Goal: Task Accomplishment & Management: Use online tool/utility

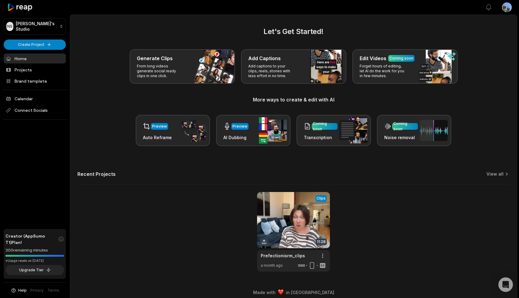
scroll to position [5, 0]
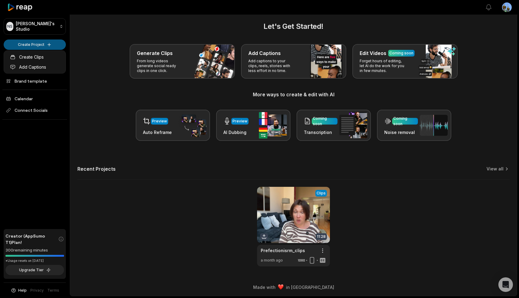
click at [36, 42] on html "NS Nadya's Studio Create Project Home Projects Brand template Calendar Connect …" at bounding box center [259, 144] width 519 height 298
click at [83, 79] on html "NS Nadya's Studio Create Project Home Projects Brand template Calendar Connect …" at bounding box center [259, 144] width 519 height 298
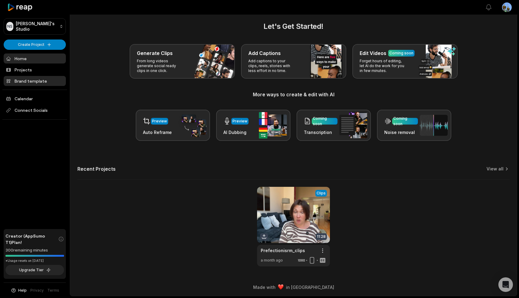
click at [35, 79] on link "Brand template" at bounding box center [35, 81] width 62 height 10
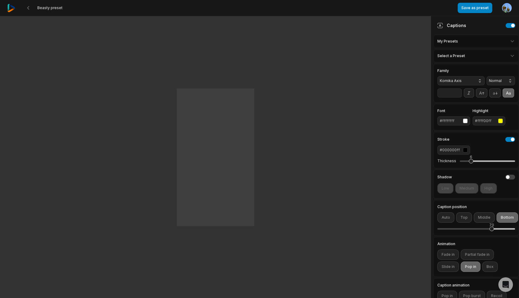
click at [480, 79] on button "Komika Axis" at bounding box center [460, 80] width 47 height 9
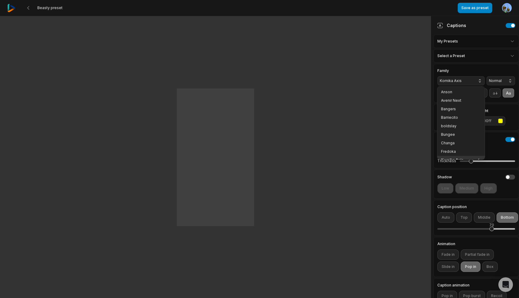
scroll to position [5, 0]
click at [456, 104] on span "Bangers" at bounding box center [457, 104] width 33 height 5
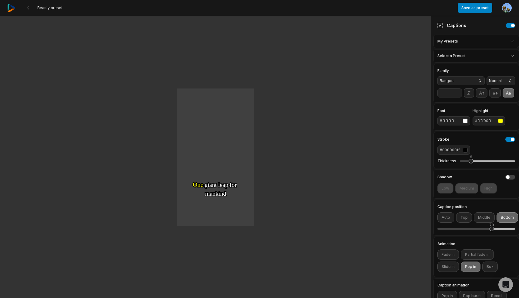
click at [481, 81] on button "Bangers" at bounding box center [460, 80] width 47 height 9
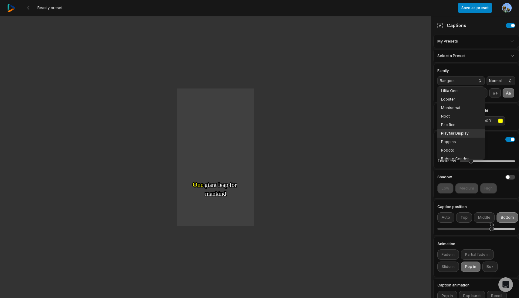
scroll to position [79, 0]
click at [457, 138] on div "Poppins" at bounding box center [460, 140] width 47 height 8
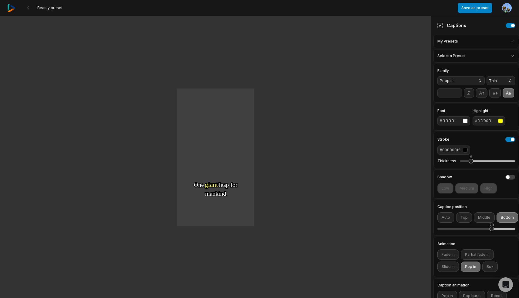
click at [509, 81] on button "Thin" at bounding box center [500, 80] width 29 height 9
click at [501, 140] on div "Bold" at bounding box center [500, 143] width 29 height 8
click at [510, 93] on icon at bounding box center [508, 92] width 7 height 7
click at [481, 93] on icon at bounding box center [481, 92] width 5 height 3
click at [501, 122] on div "button" at bounding box center [500, 120] width 5 height 5
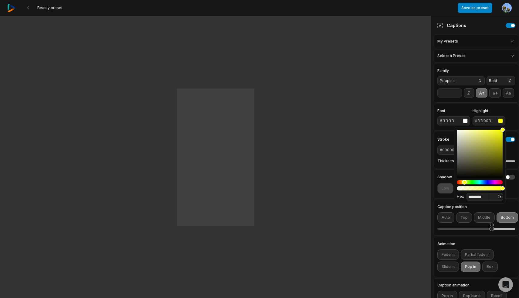
type input "*******"
click at [462, 182] on div "Hue" at bounding box center [461, 182] width 5 height 5
click at [509, 114] on div "Font #ffffffff Highlight #ffb600" at bounding box center [476, 117] width 78 height 16
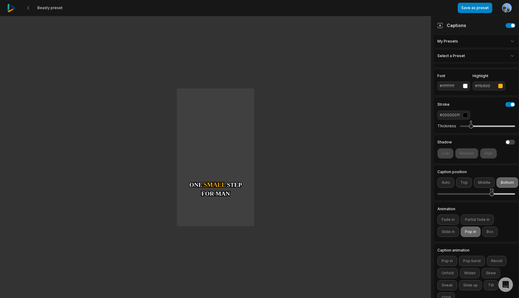
scroll to position [47, 0]
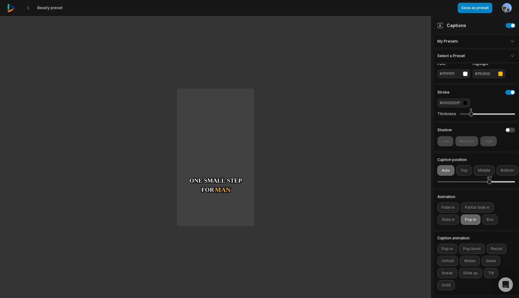
drag, startPoint x: 491, startPoint y: 182, endPoint x: 489, endPoint y: 184, distance: 3.2
click at [489, 184] on div "67" at bounding box center [476, 181] width 78 height 13
click at [489, 217] on button "Box" at bounding box center [489, 219] width 15 height 10
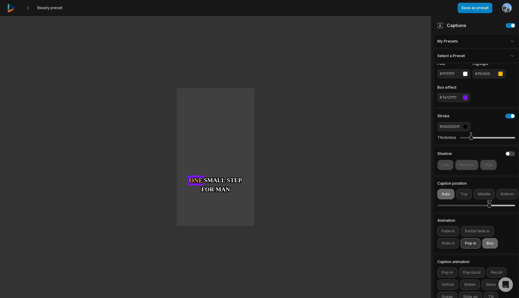
click at [469, 242] on button "Pop in" at bounding box center [470, 243] width 20 height 10
click at [454, 97] on div "#7e12ffff" at bounding box center [449, 97] width 21 height 5
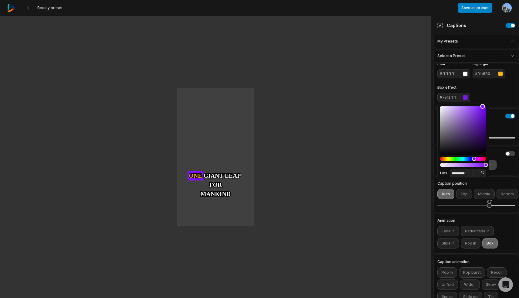
type input "*******"
click at [440, 107] on div "Color" at bounding box center [463, 130] width 46 height 49
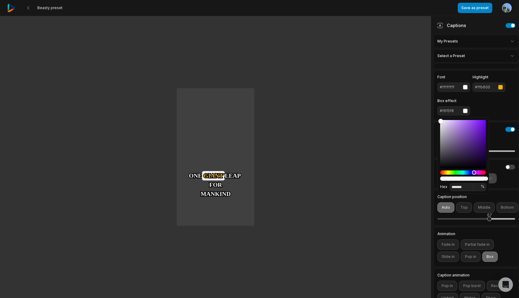
scroll to position [33, 0]
click at [500, 87] on div "button" at bounding box center [500, 87] width 5 height 5
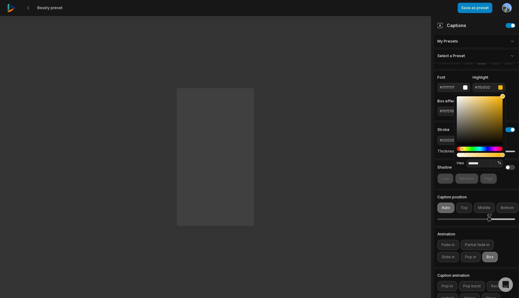
click at [459, 142] on div "Color" at bounding box center [479, 120] width 46 height 49
type input "*******"
click at [458, 99] on div "Color" at bounding box center [479, 120] width 46 height 49
click at [499, 74] on div "Font #ffffffff Highlight #f1f0eb Box effect #f6f5f8" at bounding box center [476, 95] width 86 height 50
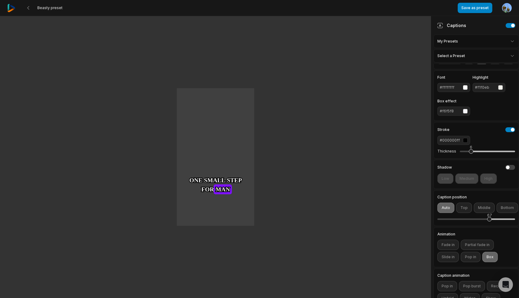
click at [447, 110] on div "#f6f5f8" at bounding box center [449, 110] width 21 height 5
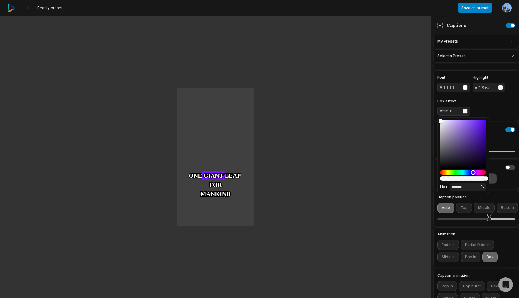
click at [446, 172] on div "Hue" at bounding box center [463, 172] width 46 height 4
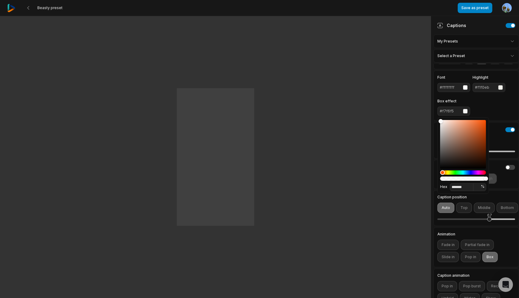
drag, startPoint x: 446, startPoint y: 172, endPoint x: 442, endPoint y: 172, distance: 3.9
click at [442, 172] on div "Hue" at bounding box center [442, 172] width 5 height 5
click at [445, 172] on div "Hue" at bounding box center [445, 172] width 5 height 5
click at [444, 171] on div "Hue" at bounding box center [445, 172] width 5 height 5
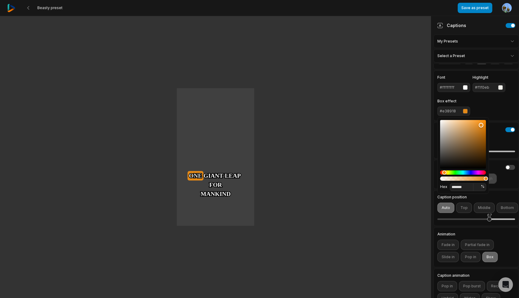
click at [481, 125] on div "Color" at bounding box center [463, 144] width 46 height 49
type input "*******"
click at [483, 125] on div "Color" at bounding box center [483, 124] width 5 height 5
click at [498, 110] on div "Font #ffffffff Highlight #f1f0eb Box effect #e5830b" at bounding box center [476, 96] width 78 height 40
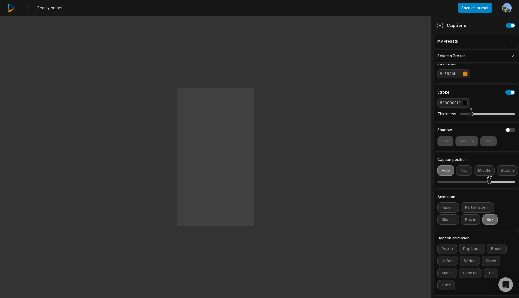
scroll to position [0, 0]
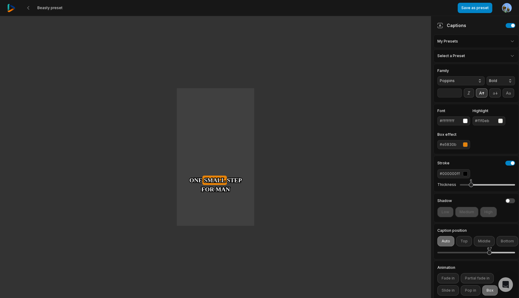
click at [481, 94] on icon at bounding box center [481, 92] width 5 height 3
click at [493, 93] on icon at bounding box center [494, 92] width 7 height 7
click at [476, 7] on button "Save as preset" at bounding box center [474, 8] width 35 height 10
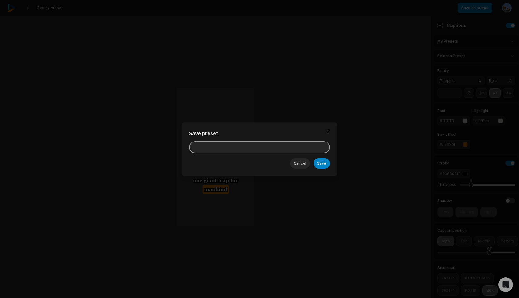
click at [234, 150] on input at bounding box center [259, 147] width 141 height 12
type input "**********"
click at [321, 164] on button "Save" at bounding box center [321, 163] width 16 height 10
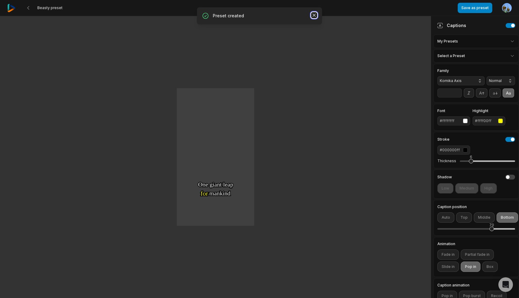
click at [315, 15] on icon "button" at bounding box center [314, 15] width 6 height 6
click at [28, 8] on 335 at bounding box center [29, 7] width 2 height 3
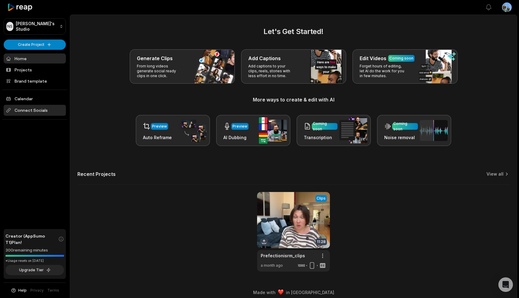
click at [39, 110] on span "Connect Socials" at bounding box center [35, 110] width 62 height 11
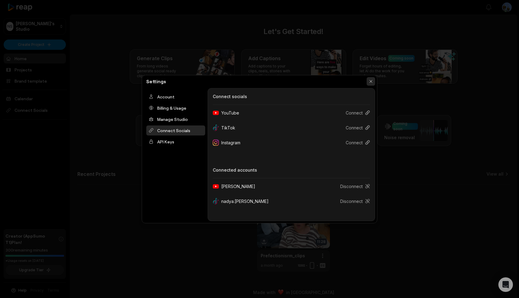
click at [371, 79] on button "button" at bounding box center [370, 81] width 8 height 8
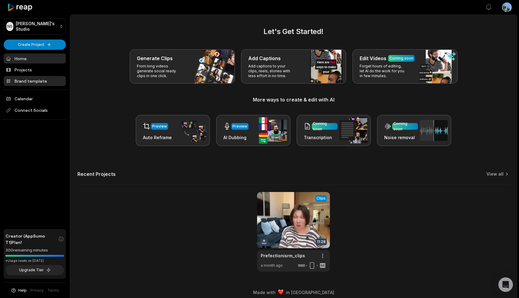
click at [28, 82] on link "Brand template" at bounding box center [35, 81] width 62 height 10
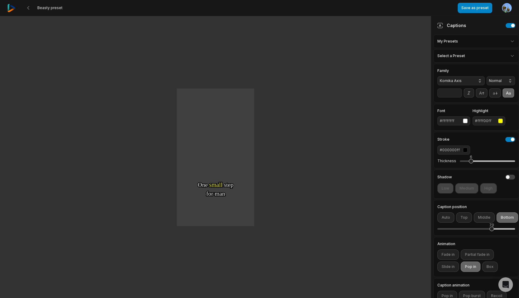
scroll to position [0, 0]
click at [29, 8] on icon at bounding box center [28, 7] width 5 height 5
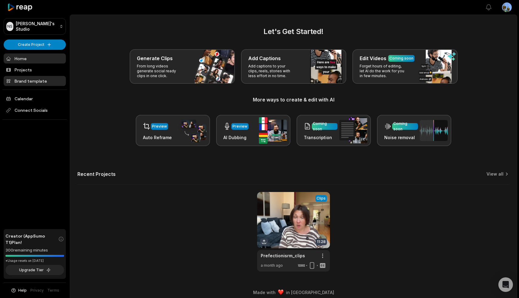
click at [36, 80] on link "Brand template" at bounding box center [35, 81] width 62 height 10
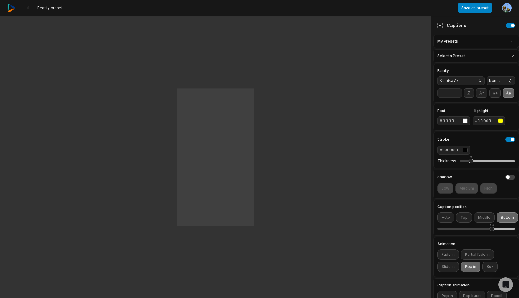
click at [463, 78] on span "Komika Axis" at bounding box center [455, 80] width 33 height 5
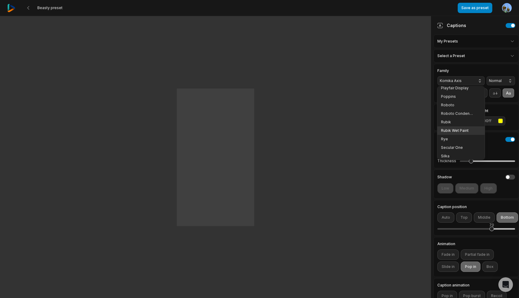
scroll to position [126, 0]
click at [456, 93] on span "Poppins" at bounding box center [457, 93] width 33 height 5
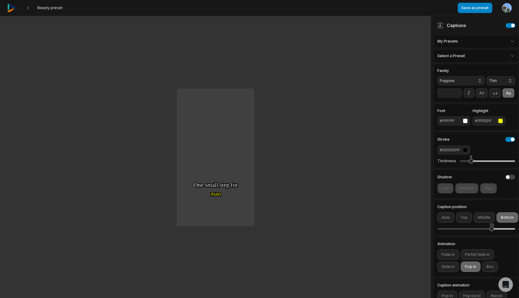
click at [511, 81] on button "Thin" at bounding box center [500, 80] width 29 height 9
click at [502, 143] on span "Bold" at bounding box center [497, 142] width 14 height 5
click at [495, 94] on icon at bounding box center [494, 92] width 7 height 7
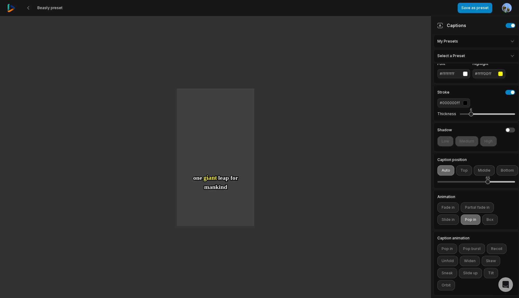
drag, startPoint x: 492, startPoint y: 181, endPoint x: 488, endPoint y: 182, distance: 4.3
click at [488, 182] on div "65" at bounding box center [487, 181] width 5 height 5
click at [470, 6] on button "Save as preset" at bounding box center [474, 8] width 35 height 10
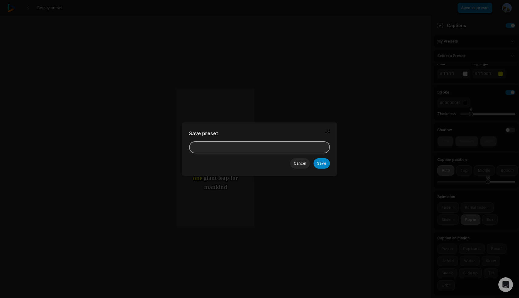
click at [226, 147] on input at bounding box center [259, 147] width 141 height 12
type input "**********"
click at [324, 161] on button "Save" at bounding box center [321, 163] width 16 height 10
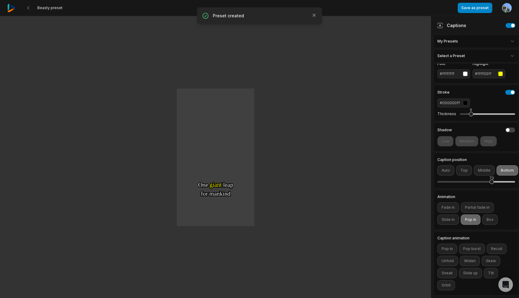
click at [225, 14] on p "Preset created" at bounding box center [259, 16] width 93 height 6
click at [508, 5] on html "Beasty preset Save as preset Open user menu One One small small step step for f…" at bounding box center [259, 149] width 519 height 298
click at [474, 35] on span "Settings" at bounding box center [475, 38] width 16 height 6
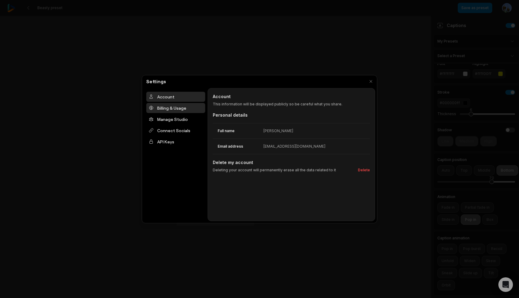
click at [180, 107] on div "Billing & Usage" at bounding box center [175, 108] width 59 height 10
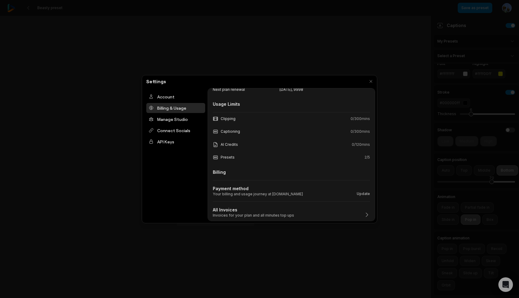
scroll to position [56, 0]
click at [177, 121] on div "Manage Studio" at bounding box center [175, 119] width 59 height 10
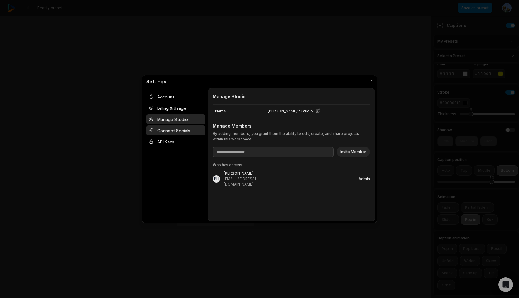
click at [177, 130] on div "Connect Socials" at bounding box center [175, 130] width 59 height 10
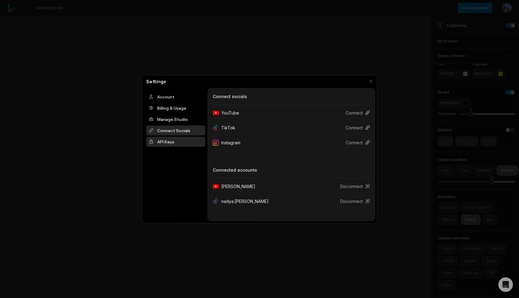
click at [171, 142] on div "API Keys" at bounding box center [175, 141] width 59 height 10
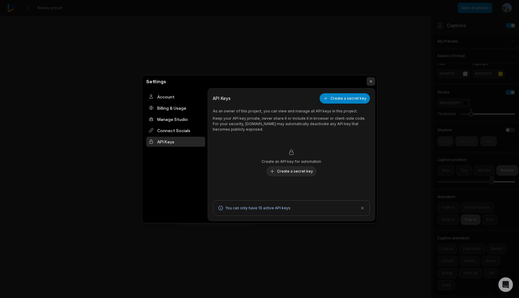
click at [371, 80] on button "button" at bounding box center [370, 81] width 8 height 8
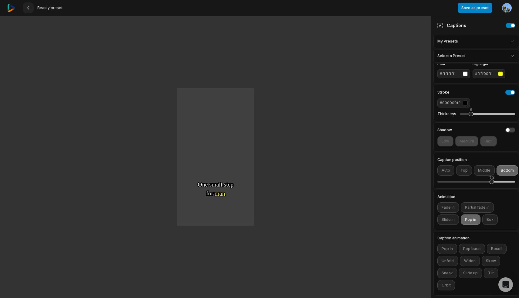
click at [30, 9] on icon at bounding box center [28, 7] width 5 height 5
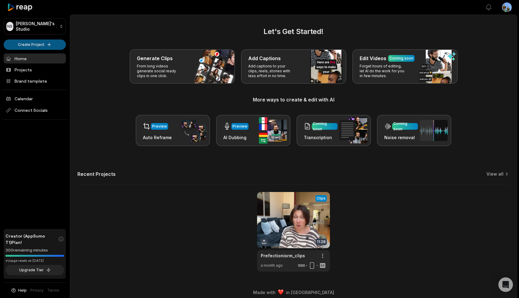
click at [32, 43] on html "NS Nadya's Studio Create Project Home Projects Brand template Calendar Connect …" at bounding box center [259, 149] width 519 height 298
click at [35, 57] on link "Create Clips" at bounding box center [34, 57] width 59 height 10
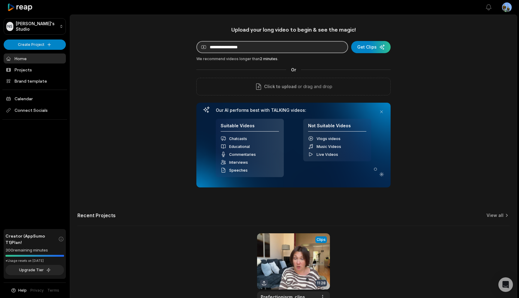
click at [244, 49] on input at bounding box center [272, 47] width 152 height 12
drag, startPoint x: 330, startPoint y: 46, endPoint x: 198, endPoint y: 47, distance: 132.5
click at [198, 47] on input "**********" at bounding box center [272, 47] width 152 height 12
paste input
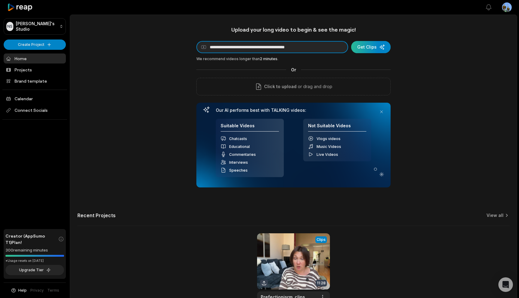
type input "**********"
click at [367, 45] on div "submit" at bounding box center [370, 47] width 39 height 12
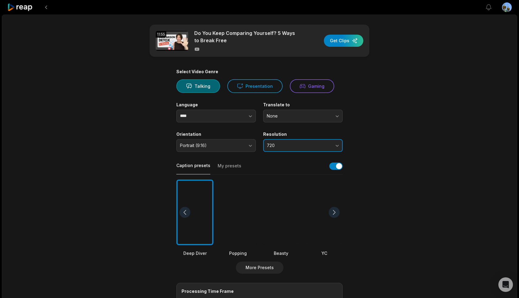
click at [335, 145] on button "720" at bounding box center [302, 145] width 79 height 13
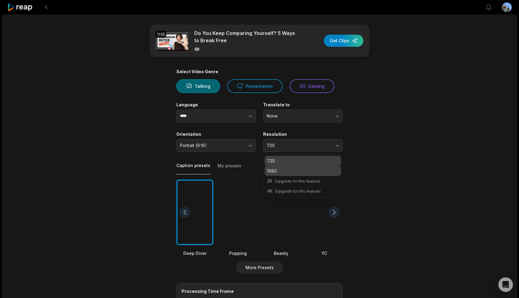
click at [303, 167] on p "1080" at bounding box center [303, 170] width 72 height 6
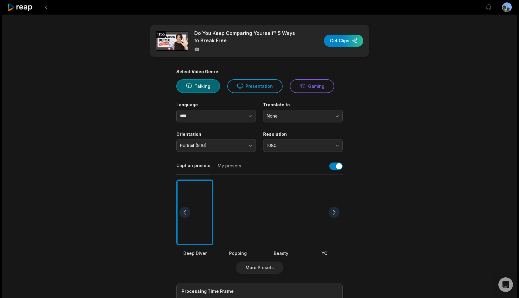
click at [366, 135] on main "11:55 Do You Keep Comparing Yourself? 5 Ways to Break Free Get Clips Select Vid…" at bounding box center [260, 211] width 294 height 372
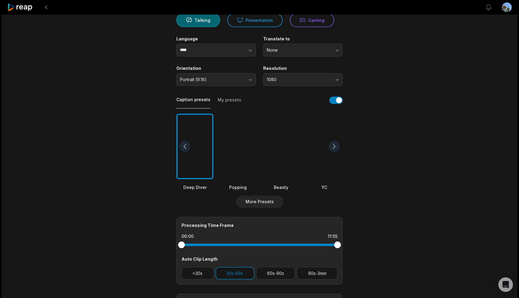
scroll to position [67, 0]
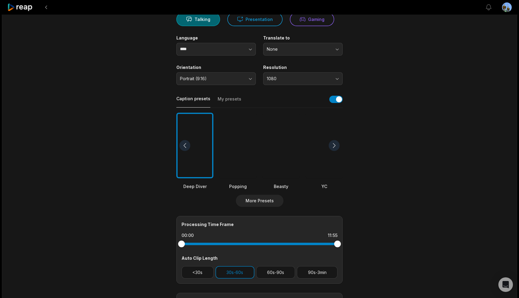
click at [228, 99] on button "My presets" at bounding box center [229, 102] width 24 height 12
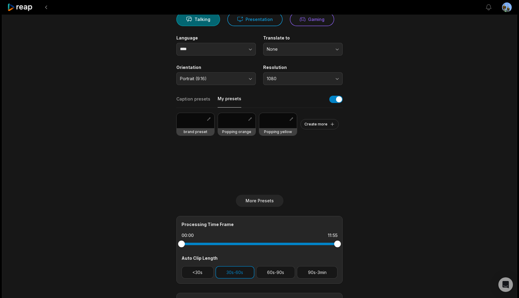
click at [238, 125] on div at bounding box center [237, 120] width 38 height 15
click at [361, 174] on main "11:55 Do You Keep Comparing Yourself? 5 Ways to Break Free Get Clips Select Vid…" at bounding box center [260, 144] width 294 height 372
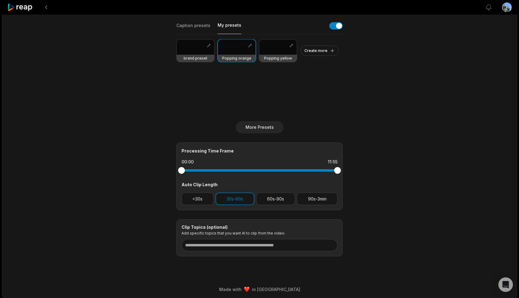
scroll to position [142, 0]
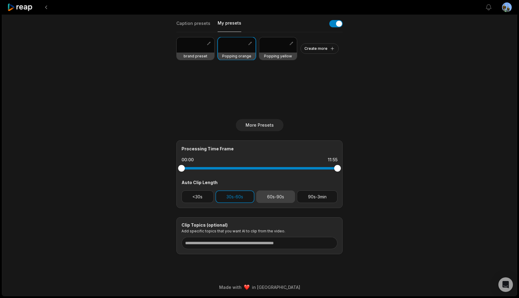
click at [281, 196] on button "60s-90s" at bounding box center [275, 196] width 39 height 12
click at [232, 196] on button "30s-60s" at bounding box center [234, 196] width 39 height 12
click at [321, 196] on button "90s-3min" at bounding box center [317, 196] width 41 height 12
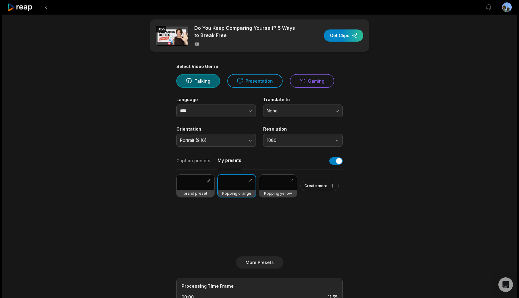
scroll to position [0, 0]
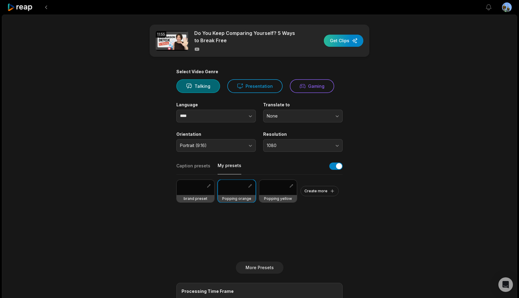
click at [347, 39] on div "button" at bounding box center [343, 41] width 39 height 12
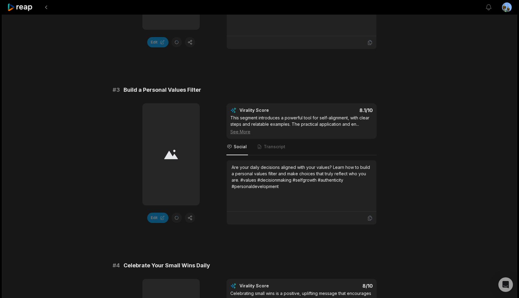
scroll to position [390, 0]
